Goal: Transaction & Acquisition: Purchase product/service

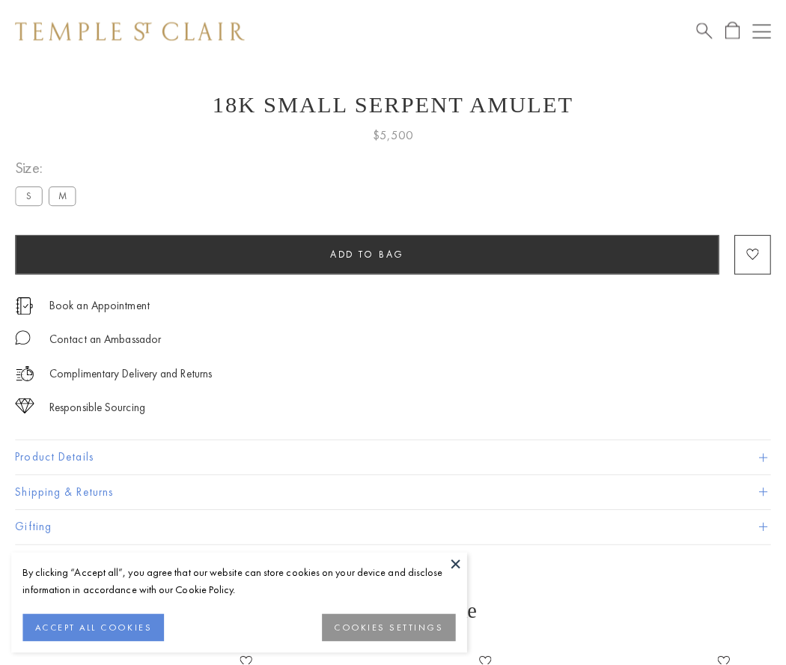
scroll to position [60, 0]
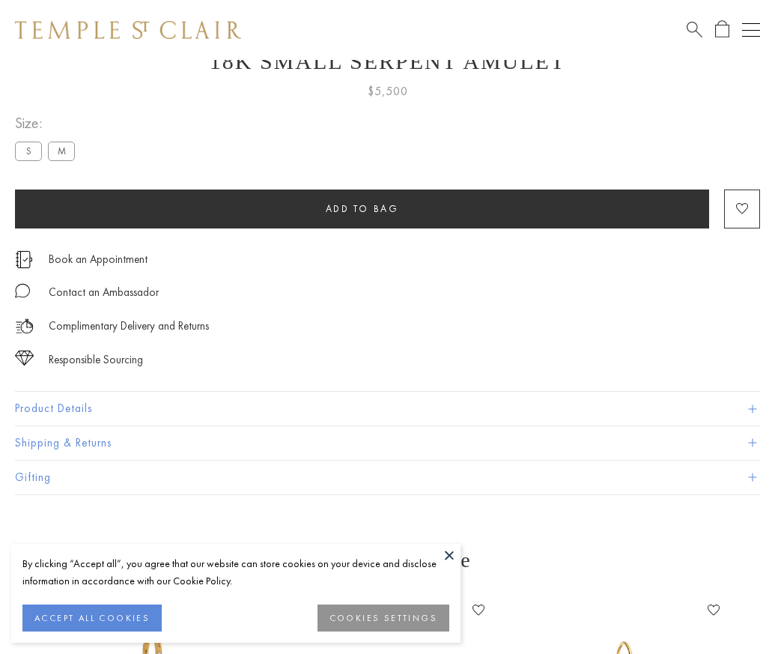
click at [362, 208] on span "Add to bag" at bounding box center [362, 208] width 73 height 13
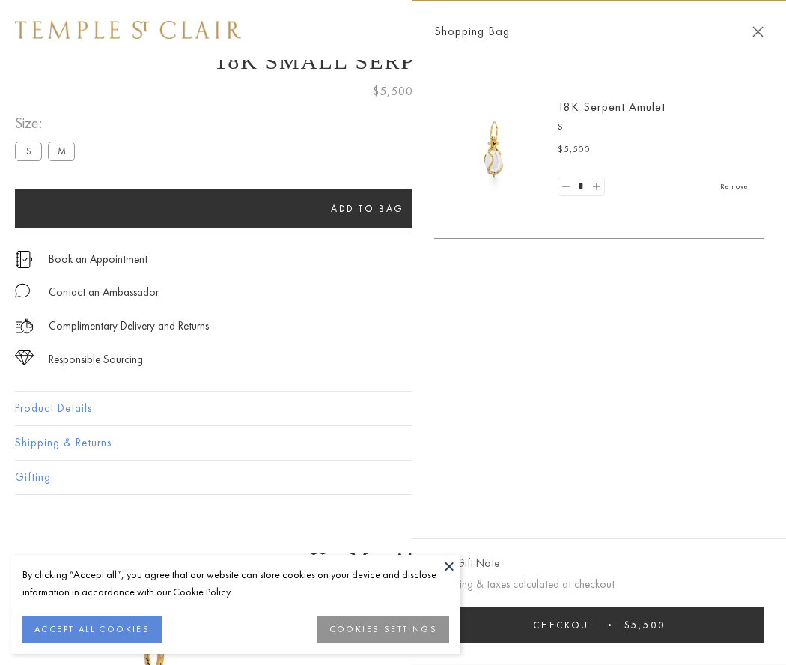
click at [599, 625] on button "Checkout $5,500" at bounding box center [599, 624] width 330 height 35
